Goal: Navigation & Orientation: Go to known website

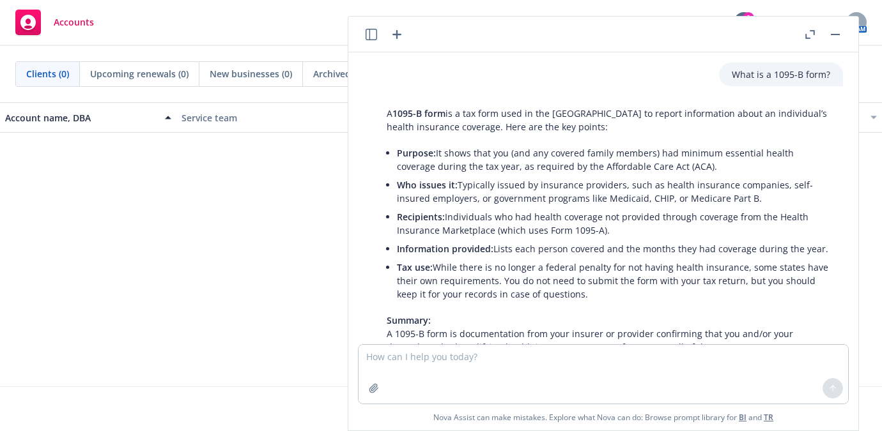
scroll to position [82, 0]
